Goal: Complete application form: Complete application form

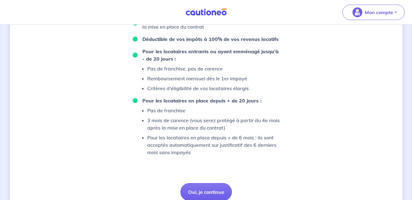
click at [213, 55] on p "Pour les locataires entrants ou ayant emménagé jusqu'à - de 20 jours :" at bounding box center [212, 55] width 138 height 15
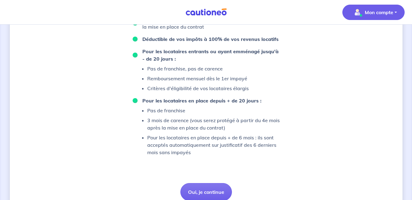
click at [362, 14] on img "button" at bounding box center [358, 12] width 10 height 10
click at [362, 39] on link "Mes informations" at bounding box center [367, 38] width 49 height 10
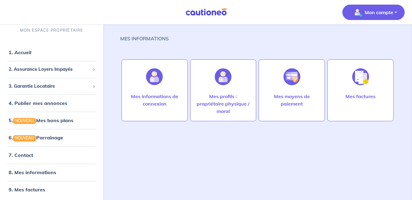
scroll to position [5, 0]
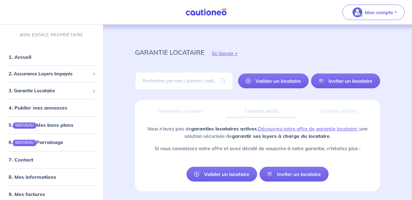
click at [206, 15] on img at bounding box center [206, 12] width 46 height 8
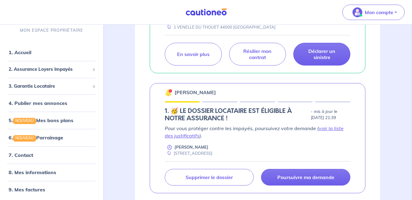
scroll to position [162, 0]
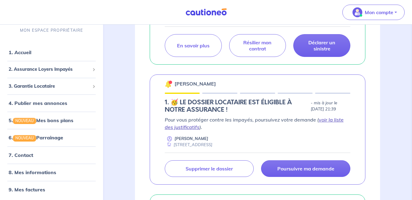
click at [335, 120] on link "voir la liste des justificatifs" at bounding box center [254, 123] width 179 height 14
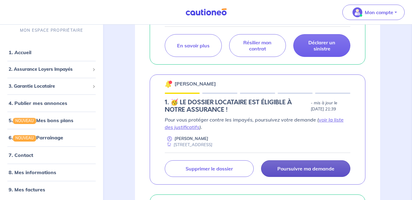
click at [304, 169] on p "Poursuivre ma demande" at bounding box center [306, 168] width 57 height 6
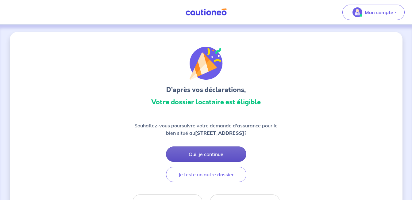
click at [228, 153] on button "Oui, je continue" at bounding box center [206, 153] width 80 height 15
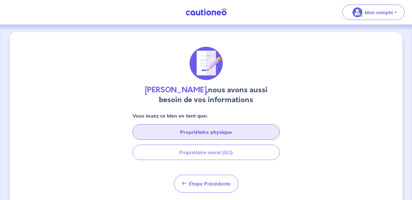
click at [206, 134] on button "Propriétaire physique" at bounding box center [206, 131] width 147 height 15
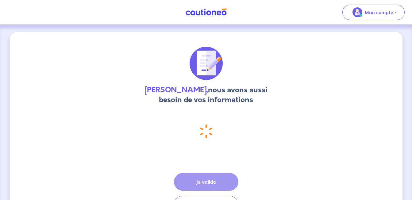
select select "FR"
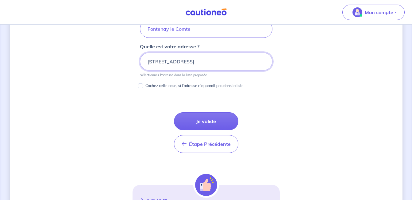
scroll to position [335, 0]
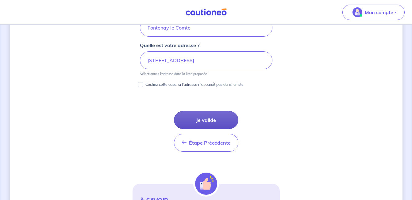
click at [213, 114] on button "Je valide" at bounding box center [206, 120] width 64 height 18
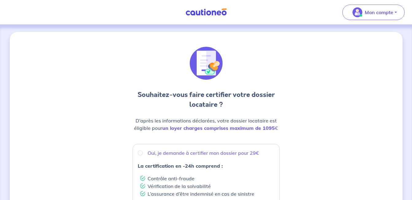
click at [160, 153] on p "Oui, je demande à certifier mon dossier pour 29€" at bounding box center [203, 152] width 111 height 7
click at [143, 153] on input "Oui, je demande à certifier mon dossier pour 29€" at bounding box center [140, 152] width 5 height 5
radio input "true"
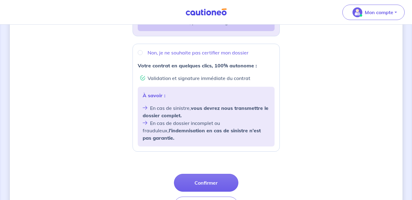
scroll to position [225, 0]
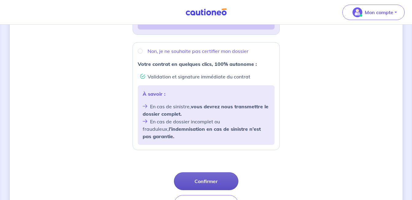
click at [211, 172] on button "Confirmer" at bounding box center [206, 181] width 64 height 18
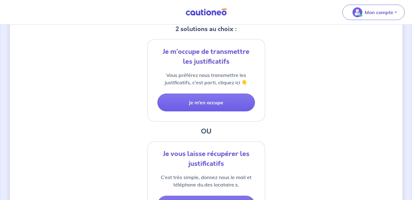
scroll to position [130, 0]
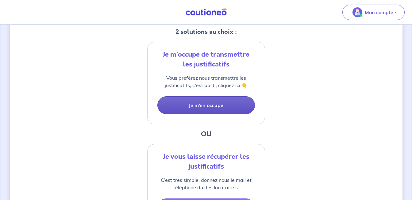
click at [213, 103] on button "Je m’en occupe" at bounding box center [207, 105] width 98 height 18
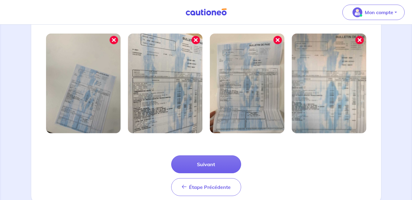
scroll to position [222, 0]
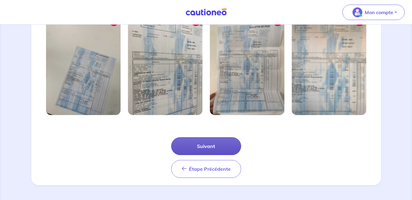
click at [205, 152] on button "Suivant" at bounding box center [206, 146] width 70 height 18
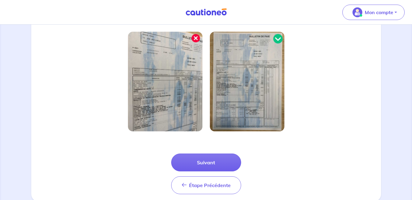
scroll to position [185, 0]
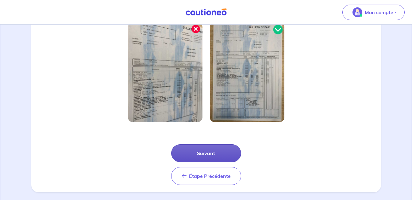
click at [193, 156] on button "Suivant" at bounding box center [206, 153] width 70 height 18
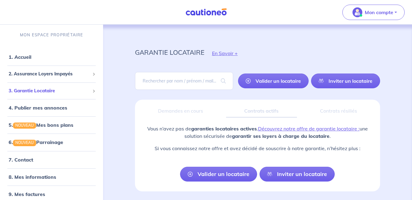
click at [34, 91] on span "3. Garantie Locataire" at bounding box center [49, 90] width 81 height 7
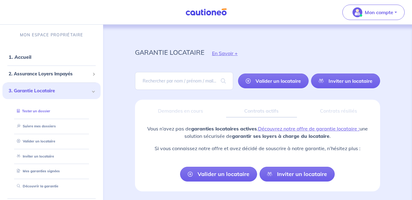
click at [38, 111] on link "Tester un dossier" at bounding box center [32, 111] width 36 height 4
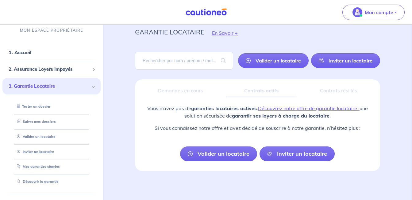
scroll to position [21, 0]
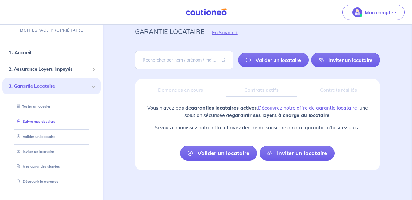
click at [46, 121] on link "Suivre mes dossiers" at bounding box center [34, 121] width 41 height 4
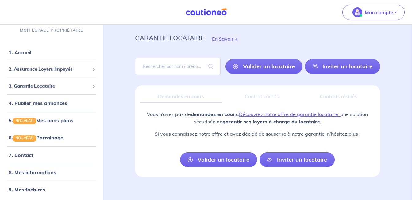
scroll to position [21, 0]
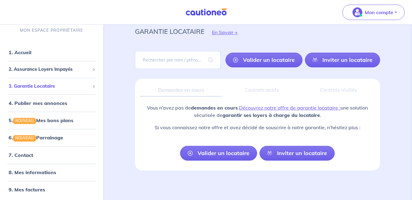
click at [48, 91] on div "3. Garantie Locataire" at bounding box center [51, 86] width 98 height 12
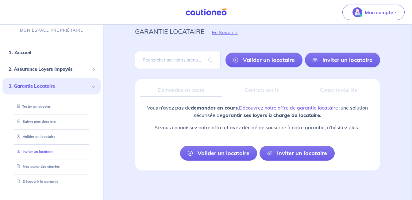
click at [45, 152] on link "Inviter un locataire" at bounding box center [33, 151] width 39 height 4
select select "FR"
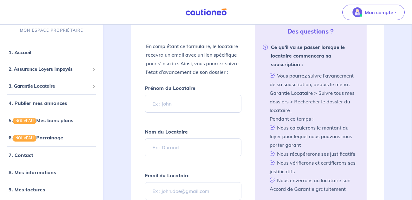
scroll to position [149, 0]
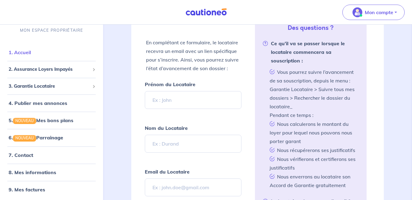
click at [27, 49] on link "1. Accueil" at bounding box center [20, 52] width 22 height 6
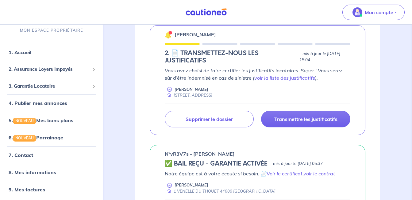
scroll to position [107, 0]
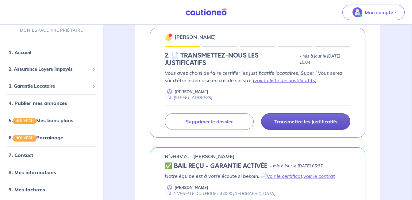
click at [301, 121] on p "Transmettre les justificatifs" at bounding box center [306, 121] width 63 height 6
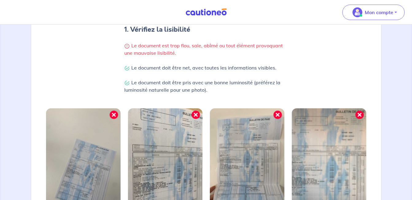
scroll to position [222, 0]
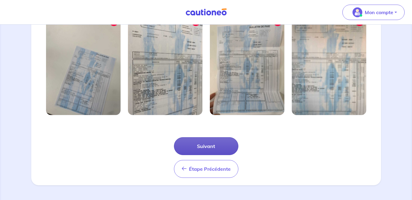
click at [219, 149] on button "Suivant" at bounding box center [206, 146] width 64 height 18
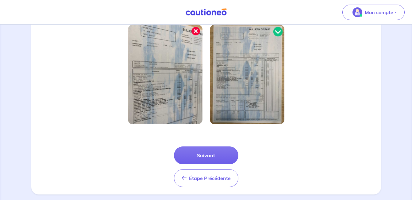
scroll to position [192, 0]
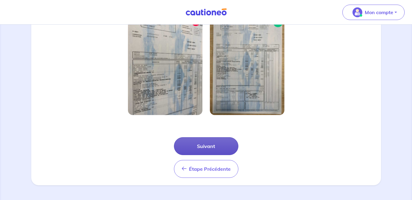
click at [222, 141] on button "Suivant" at bounding box center [206, 146] width 64 height 18
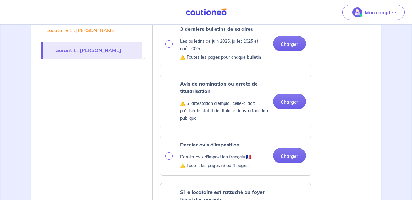
scroll to position [531, 0]
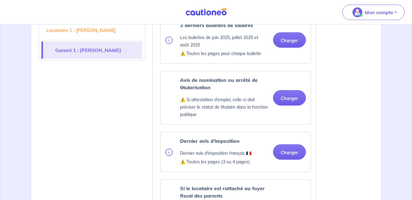
click at [169, 41] on img at bounding box center [169, 40] width 7 height 7
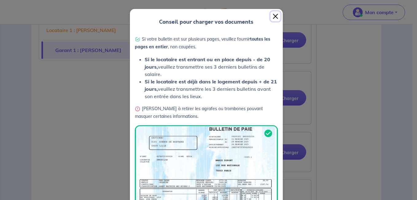
click at [275, 18] on button "Close" at bounding box center [276, 16] width 10 height 10
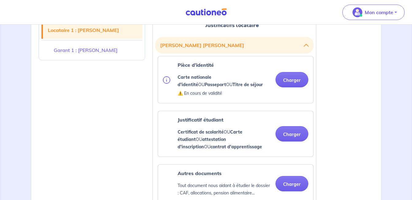
scroll to position [182, 0]
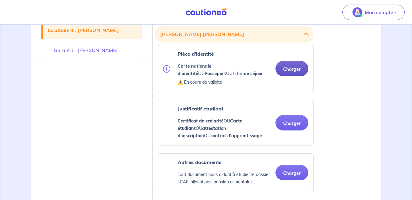
click at [298, 70] on button "Charger" at bounding box center [292, 68] width 33 height 15
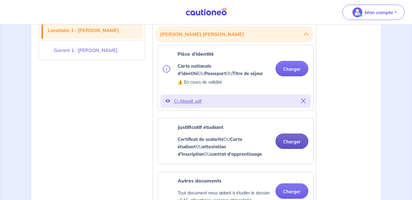
click at [292, 147] on button "Charger" at bounding box center [292, 140] width 33 height 15
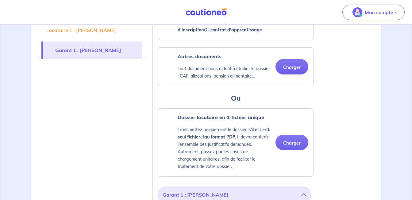
scroll to position [313, 0]
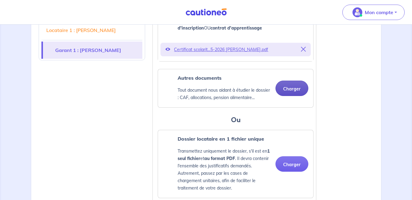
click at [292, 88] on button "Charger" at bounding box center [292, 87] width 33 height 15
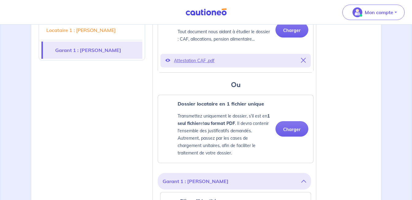
scroll to position [395, 0]
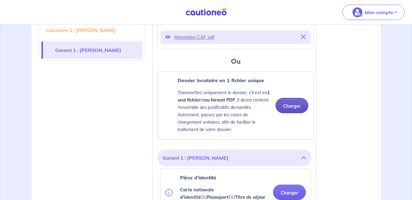
click at [296, 104] on button "Charger" at bounding box center [292, 105] width 33 height 15
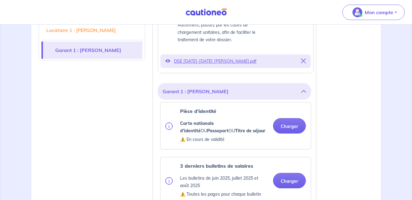
scroll to position [508, 0]
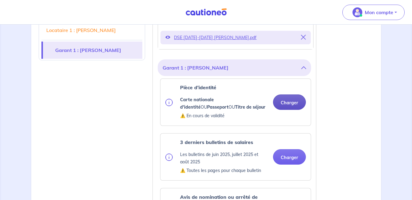
click at [290, 102] on button "Charger" at bounding box center [289, 101] width 33 height 15
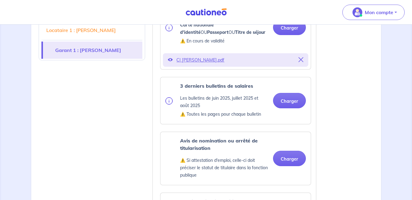
scroll to position [595, 0]
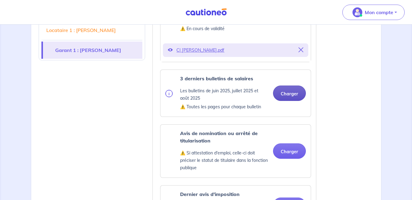
click at [291, 93] on button "Charger" at bounding box center [289, 92] width 33 height 15
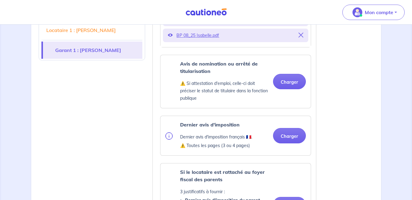
scroll to position [722, 0]
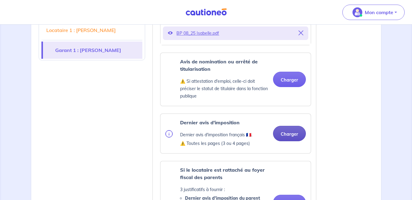
click at [297, 134] on button "Charger" at bounding box center [289, 133] width 33 height 15
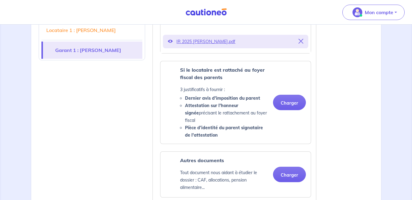
scroll to position [847, 0]
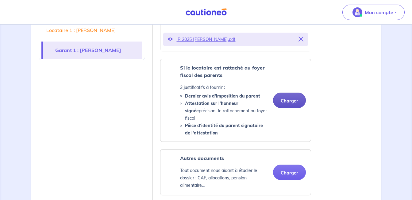
click at [294, 96] on button "Charger" at bounding box center [289, 99] width 33 height 15
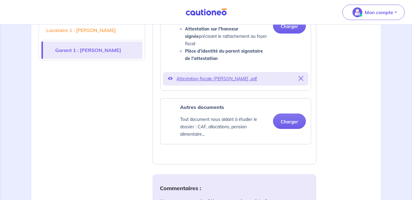
scroll to position [915, 0]
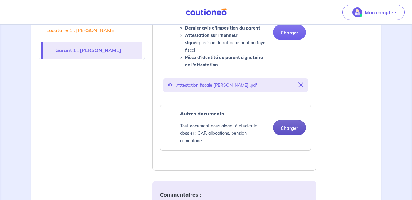
click at [291, 124] on button "Charger" at bounding box center [289, 127] width 33 height 15
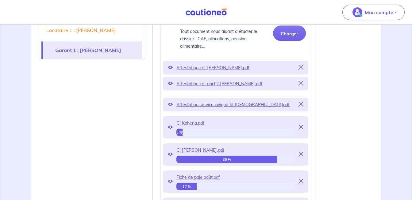
scroll to position [1007, 0]
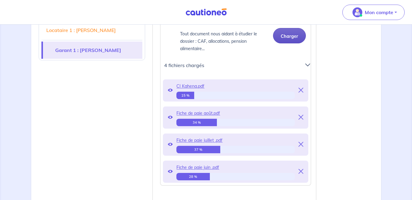
click at [288, 33] on button "Charger" at bounding box center [289, 35] width 33 height 15
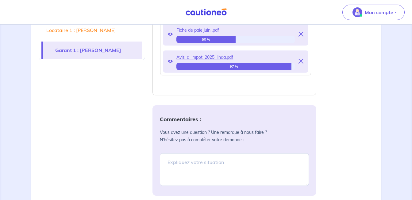
scroll to position [1151, 0]
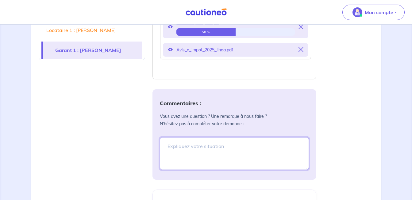
click at [274, 142] on textarea at bounding box center [234, 153] width 149 height 33
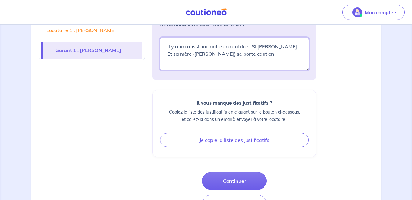
click at [300, 41] on textarea "il y aura aussi une autre colocatrice : SI [PERSON_NAME]. Et sa mère ([PERSON_N…" at bounding box center [234, 53] width 149 height 33
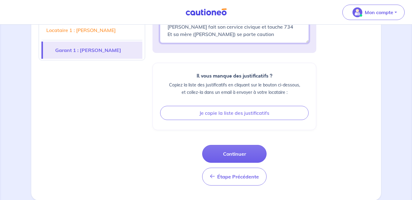
scroll to position [1144, 0]
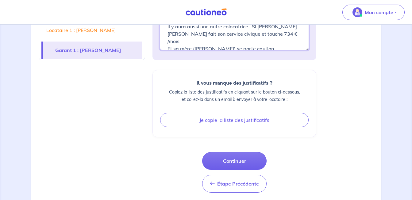
click at [207, 25] on textarea "il y aura aussi une autre colocatrice : SI [PERSON_NAME]. Et sa mère ([PERSON_N…" at bounding box center [234, 34] width 149 height 33
click at [297, 27] on textarea "il y aura aussi une autre colocatrice : SI [PERSON_NAME]. [PERSON_NAME] fait so…" at bounding box center [234, 34] width 149 height 33
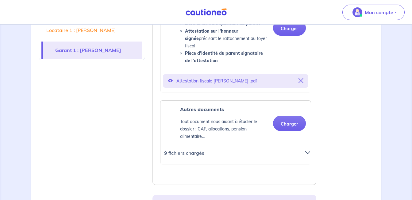
scroll to position [917, 0]
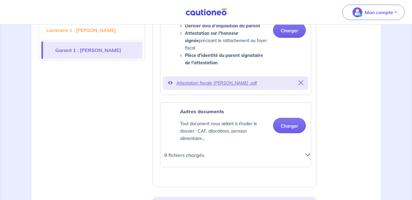
click at [308, 152] on icon at bounding box center [308, 154] width 5 height 5
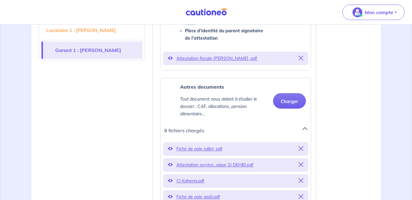
scroll to position [944, 0]
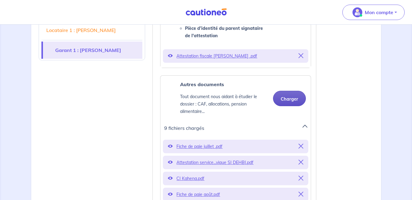
click at [290, 91] on button "Charger" at bounding box center [289, 98] width 33 height 15
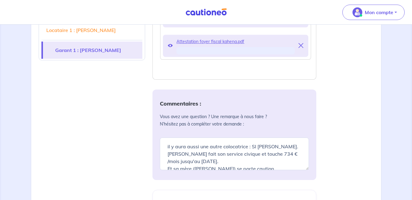
scroll to position [1200, 0]
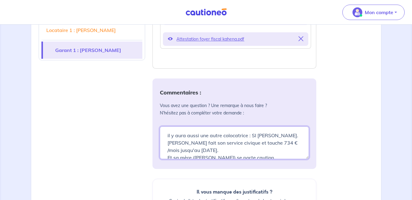
click at [229, 136] on textarea "il y aura aussi une autre colocatrice : SI [PERSON_NAME]. [PERSON_NAME] fait so…" at bounding box center [234, 142] width 149 height 33
click at [227, 128] on textarea "il y aura aussi une autre colocatrice : SI [PERSON_NAME]. [PERSON_NAME] fait so…" at bounding box center [234, 142] width 149 height 33
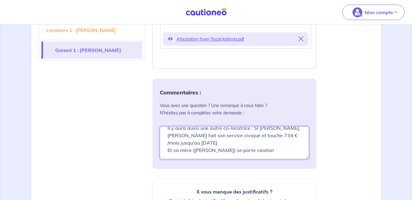
click at [267, 145] on textarea "il y aura aussi une autre co-locatrice : SI [PERSON_NAME]. [PERSON_NAME] fait s…" at bounding box center [234, 142] width 149 height 33
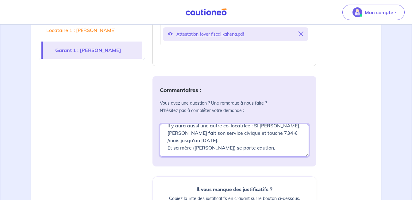
type textarea "il y aura aussi une autre co-locatrice : SI [PERSON_NAME]. [PERSON_NAME] fait s…"
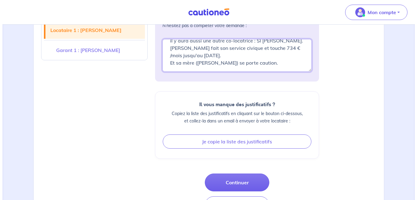
scroll to position [1306, 0]
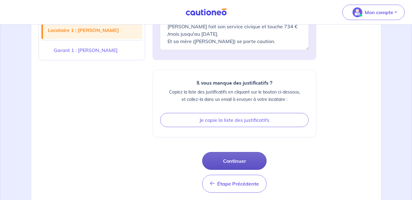
click at [243, 152] on button "Continuer" at bounding box center [234, 161] width 64 height 18
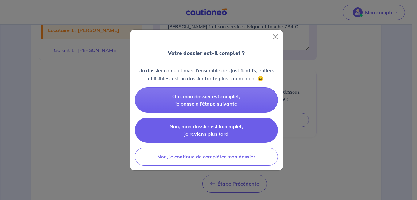
click at [221, 127] on span "Non, mon dossier est incomplet, je reviens plus tard" at bounding box center [206, 130] width 73 height 14
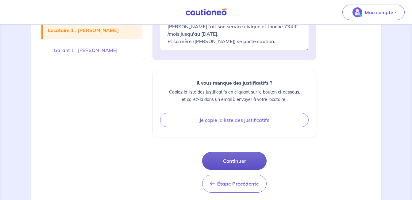
click at [233, 152] on button "Continuer" at bounding box center [234, 161] width 64 height 18
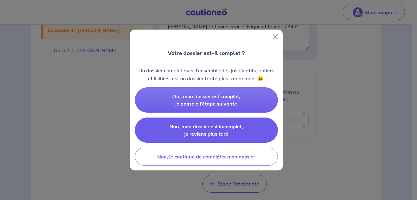
click at [226, 134] on span "Non, mon dossier est incomplet, je reviens plus tard" at bounding box center [206, 130] width 73 height 14
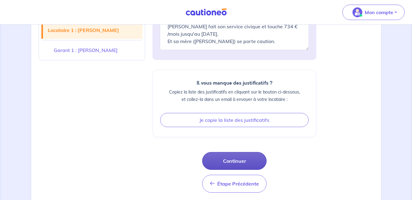
click at [229, 152] on button "Continuer" at bounding box center [234, 161] width 64 height 18
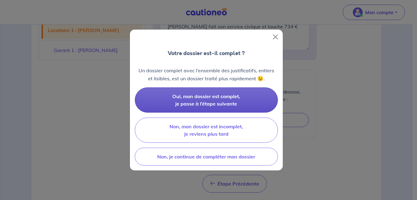
click at [218, 99] on span "Oui, mon dossier est complet, je passe à l’étape suivante" at bounding box center [206, 100] width 68 height 14
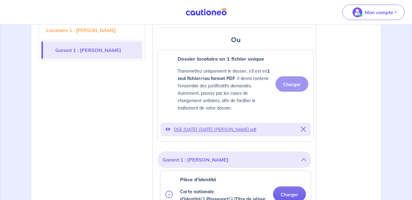
scroll to position [418, 0]
